Goal: Navigation & Orientation: Find specific page/section

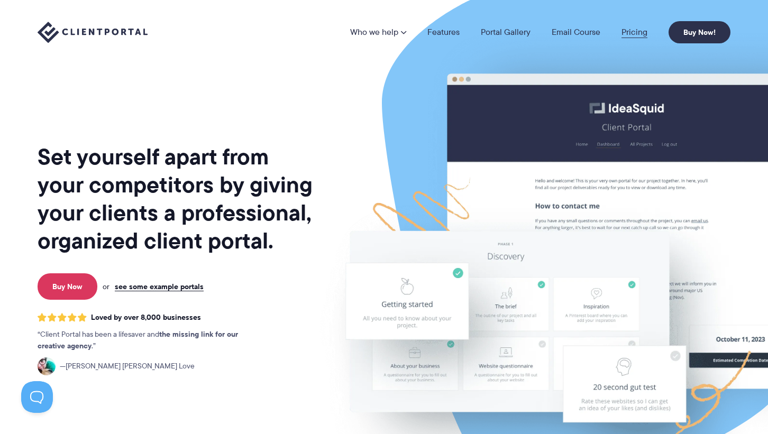
click at [639, 33] on link "Pricing" at bounding box center [634, 32] width 26 height 8
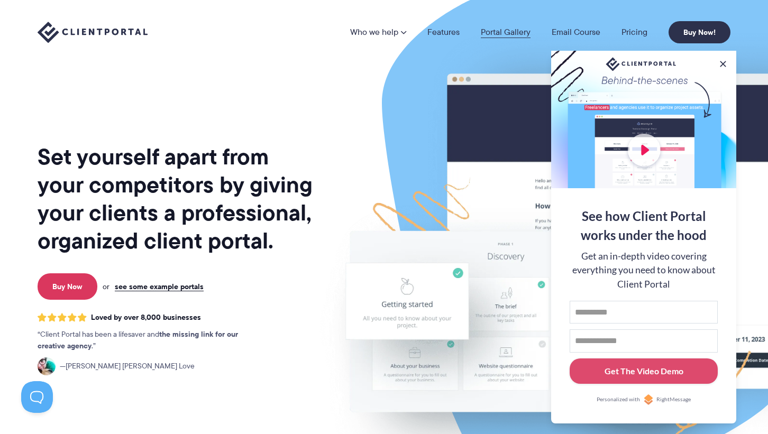
click at [503, 28] on link "Portal Gallery" at bounding box center [506, 32] width 50 height 8
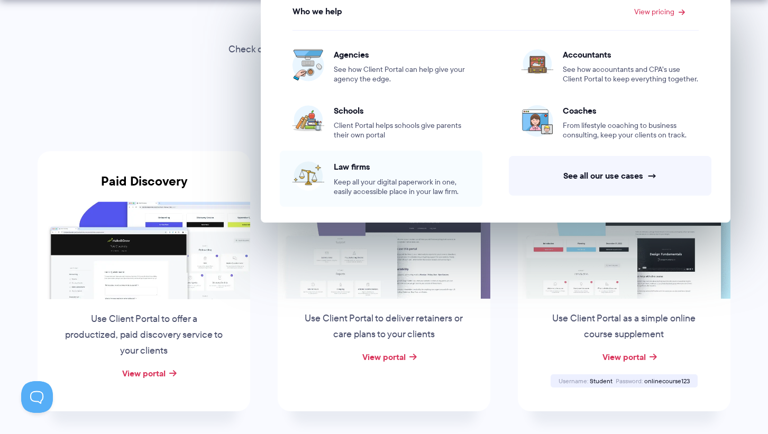
scroll to position [97, 0]
